Goal: Information Seeking & Learning: Learn about a topic

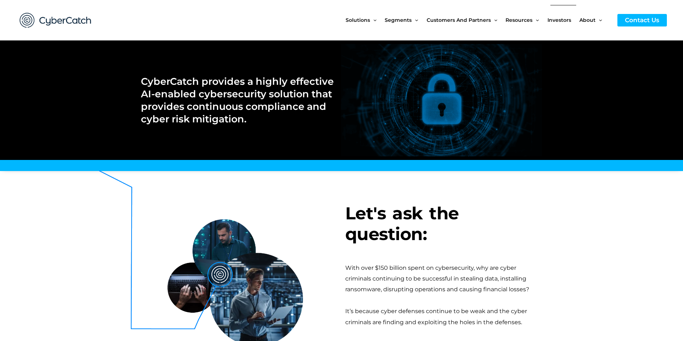
click at [557, 23] on span "Investors" at bounding box center [559, 20] width 24 height 30
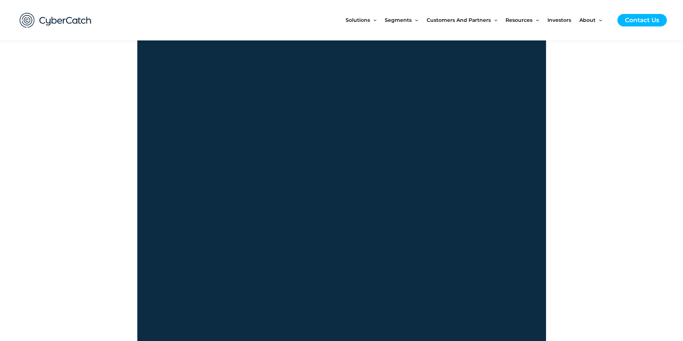
scroll to position [322, 0]
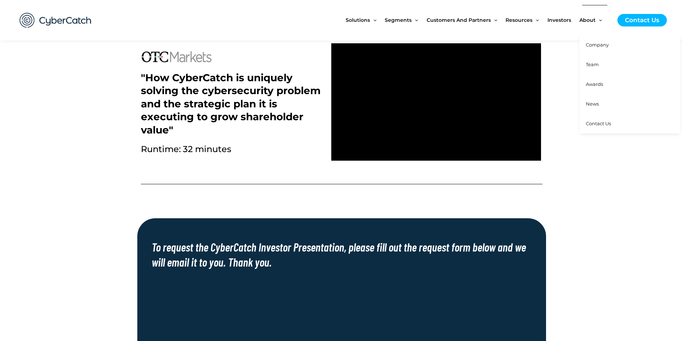
click at [595, 64] on span "Team" at bounding box center [591, 65] width 13 height 6
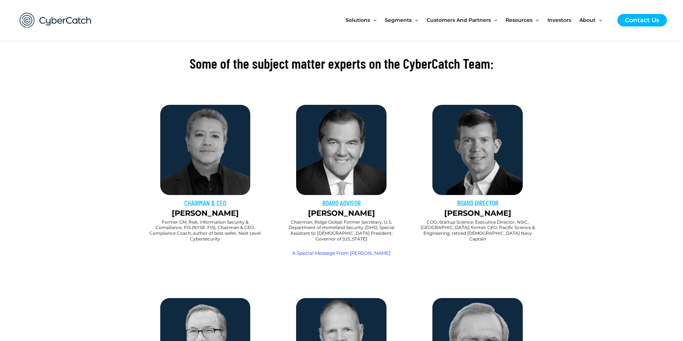
scroll to position [251, 0]
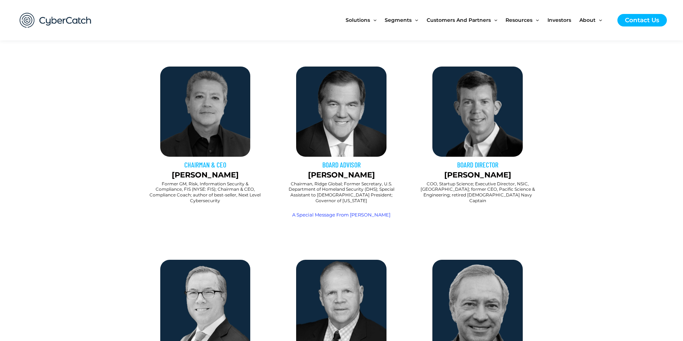
click at [335, 183] on h2 "Chairman, Ridge Global; Former Secretary, U.S. Department of Homeland Security …" at bounding box center [341, 192] width 115 height 22
drag, startPoint x: 223, startPoint y: 176, endPoint x: 169, endPoint y: 175, distance: 54.1
click at [169, 175] on p "Sai Huda" at bounding box center [205, 174] width 129 height 11
copy p "Sai Huda"
drag, startPoint x: 650, startPoint y: 86, endPoint x: 568, endPoint y: 49, distance: 89.8
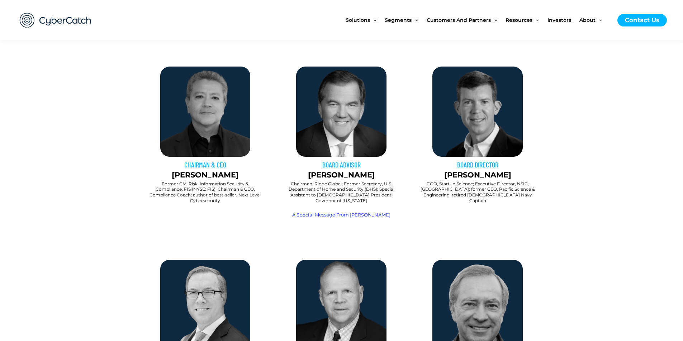
click at [645, 85] on section "CHAIRMAN & CEO Sai Huda Former GM, Risk, Information Security & Compliance, FIS…" at bounding box center [341, 147] width 683 height 168
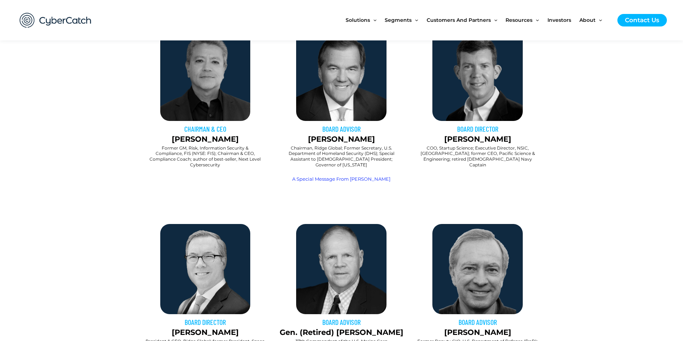
scroll to position [179, 0]
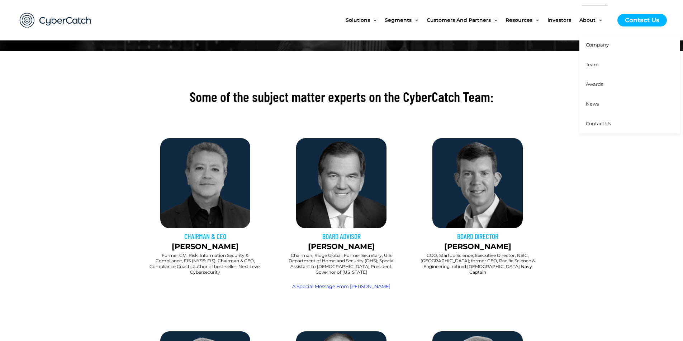
click at [593, 107] on span "News" at bounding box center [591, 104] width 13 height 6
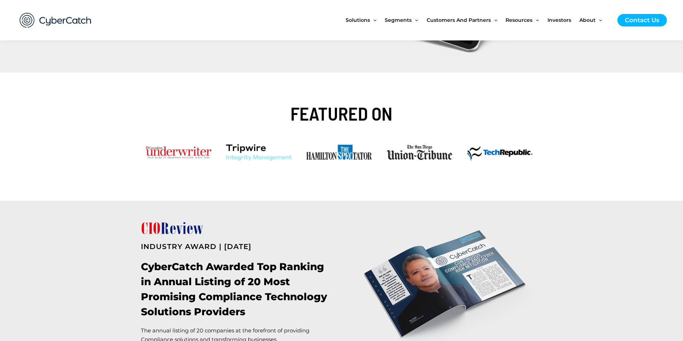
scroll to position [179, 0]
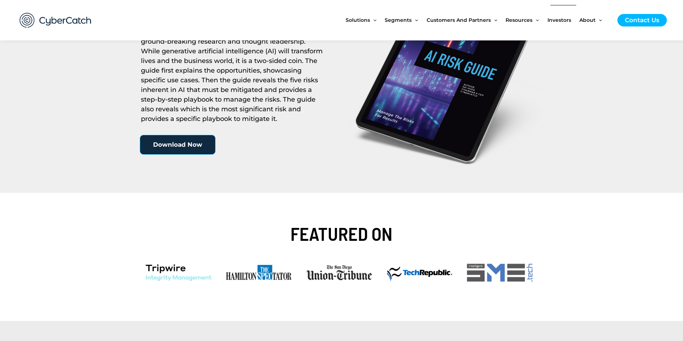
click at [570, 20] on span "Investors" at bounding box center [559, 20] width 24 height 30
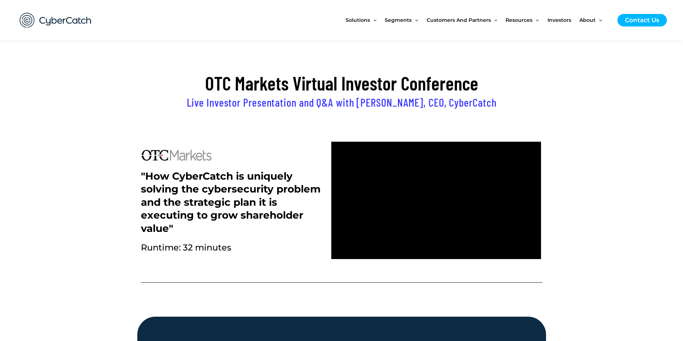
scroll to position [251, 0]
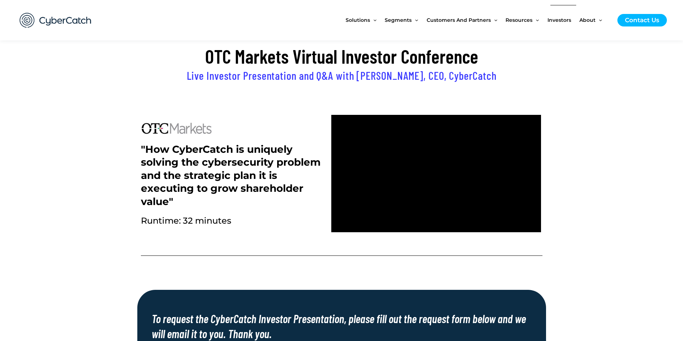
click at [560, 26] on span "Investors" at bounding box center [559, 20] width 24 height 30
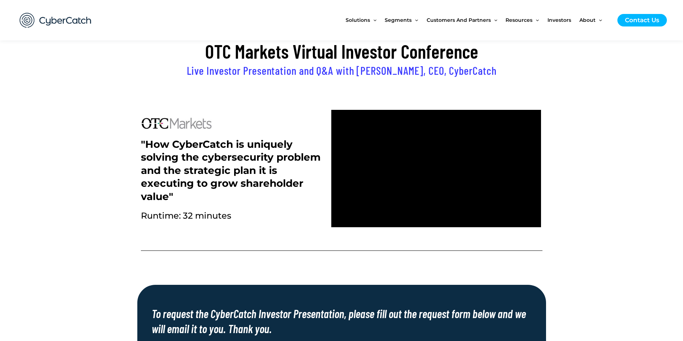
scroll to position [38, 0]
